Goal: Find specific page/section: Find specific page/section

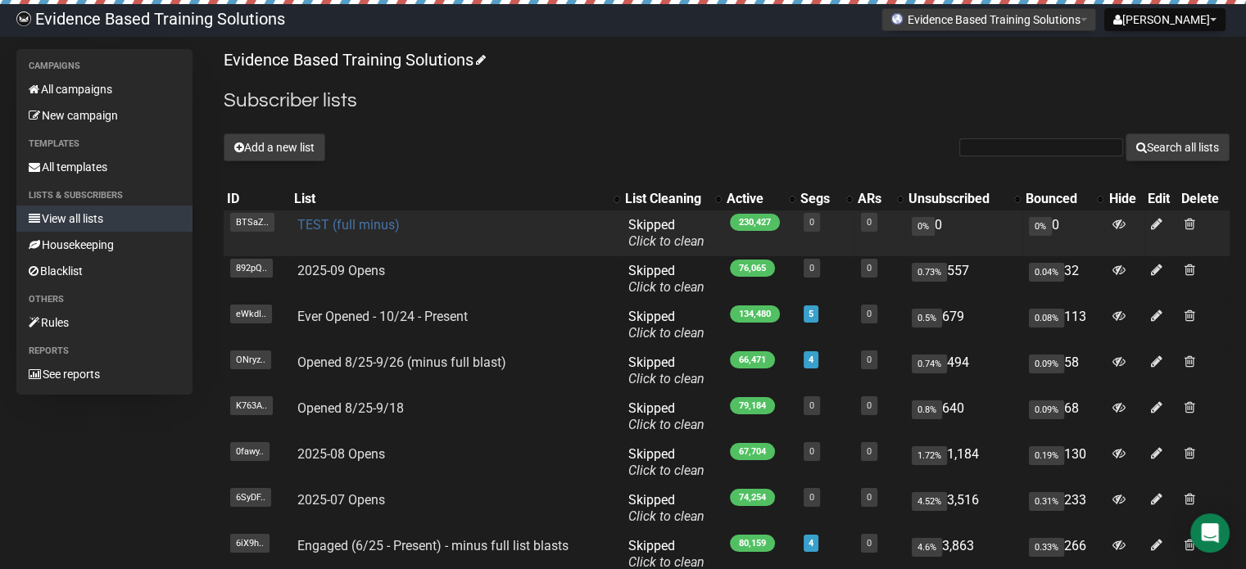
click at [355, 226] on link "TEST (full minus)" at bounding box center [348, 225] width 102 height 16
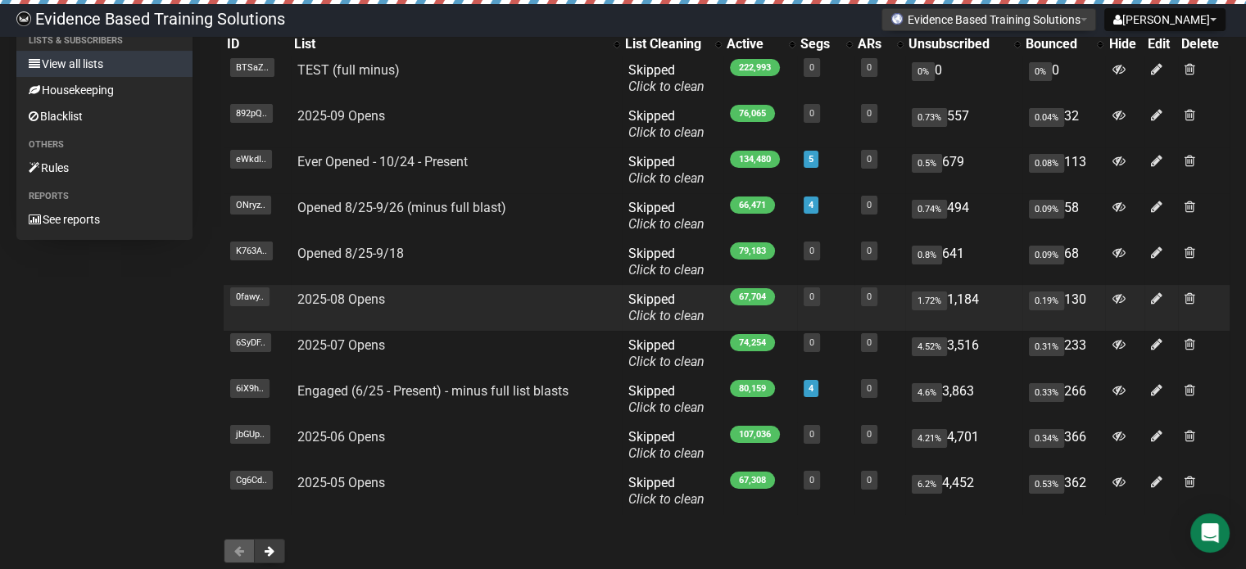
scroll to position [164, 0]
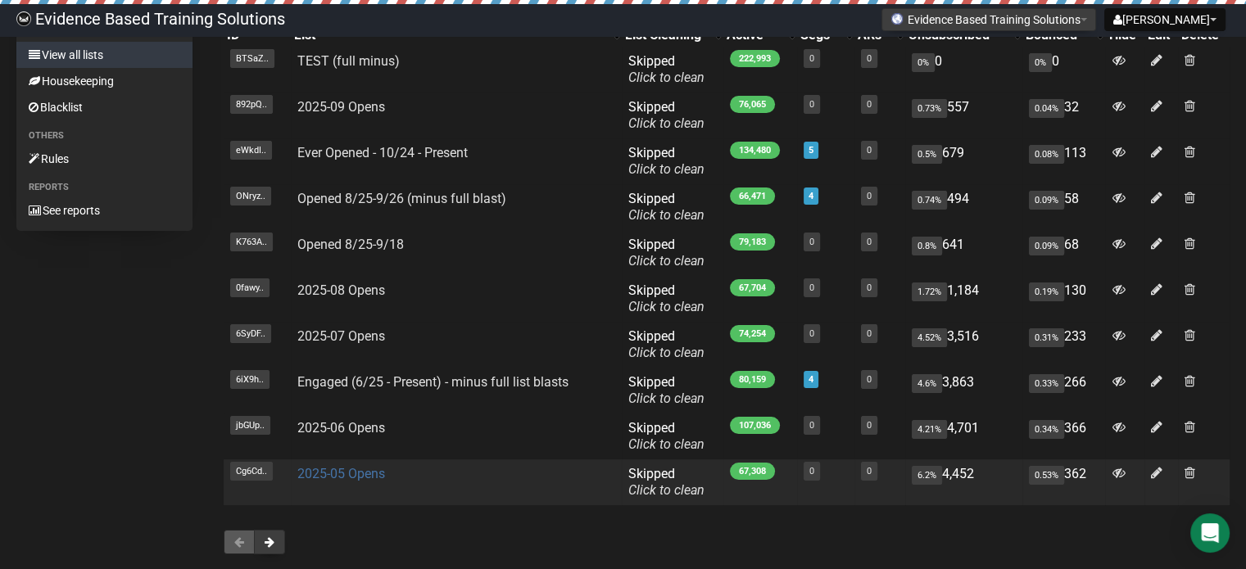
click at [335, 477] on link "2025-05 Opens" at bounding box center [341, 474] width 88 height 16
